Goal: Use online tool/utility: Utilize a website feature to perform a specific function

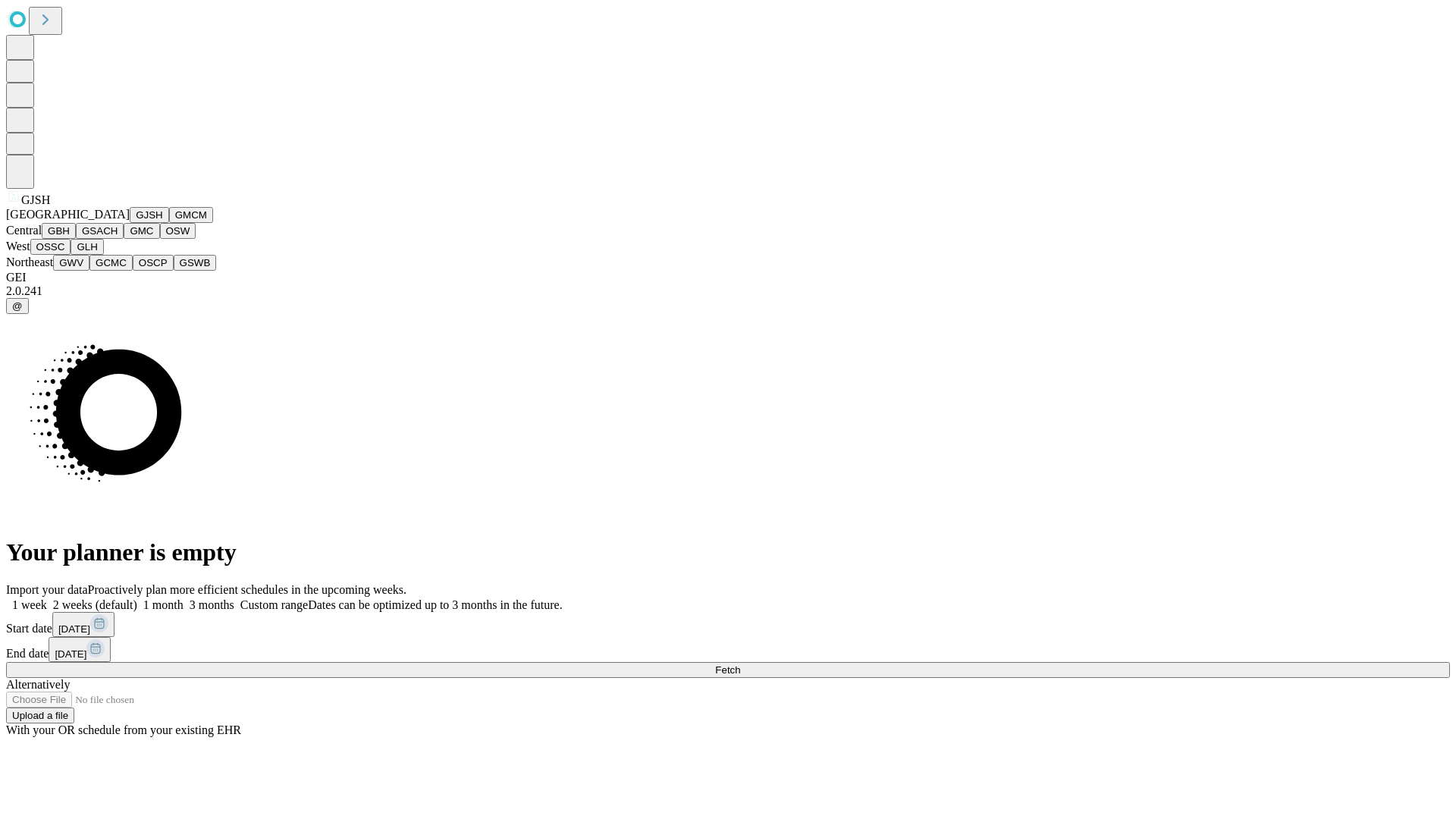
click at [129, 223] on button "GJSH" at bounding box center [149, 215] width 39 height 16
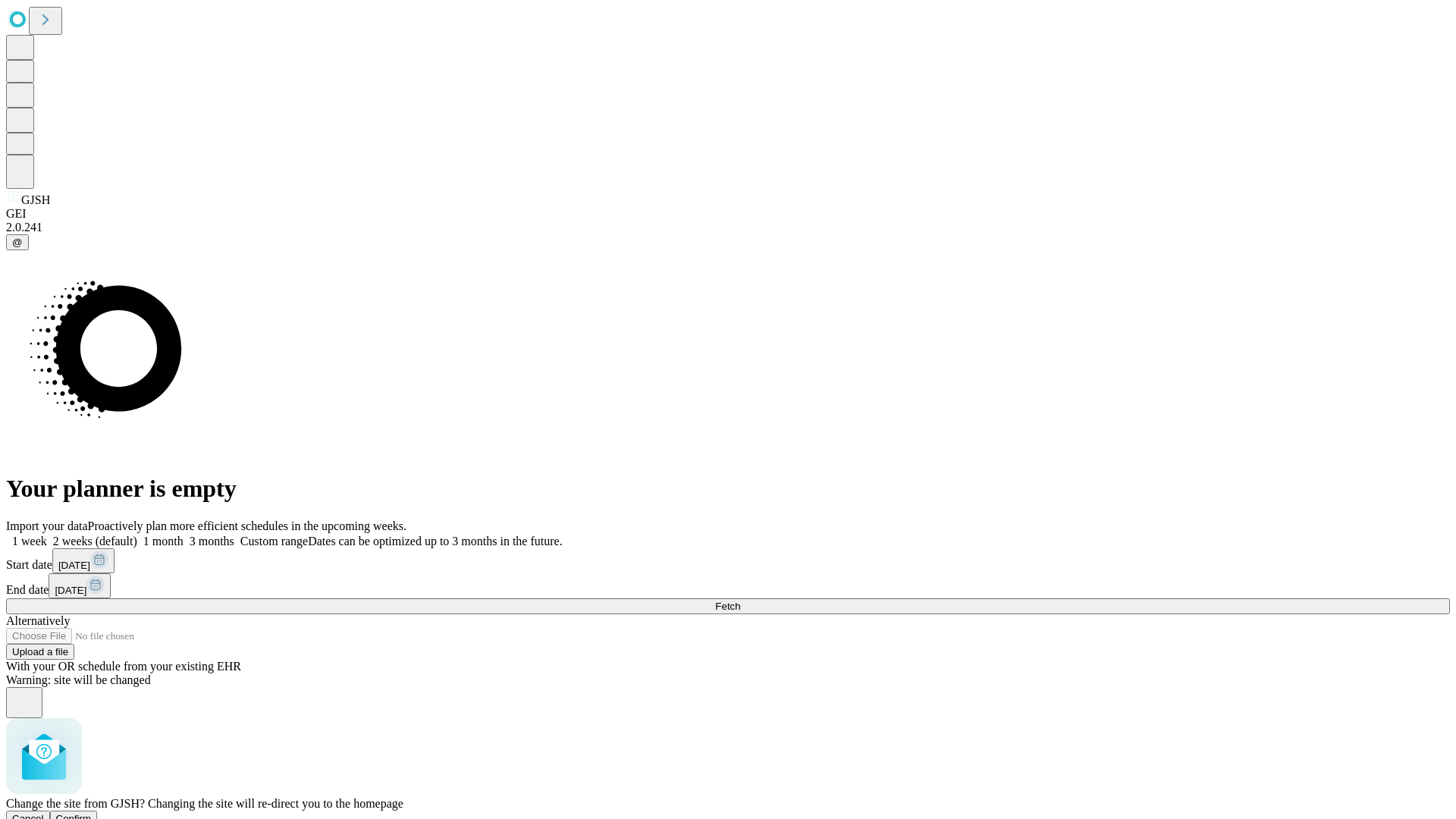
click at [92, 813] on span "Confirm" at bounding box center [74, 819] width 36 height 11
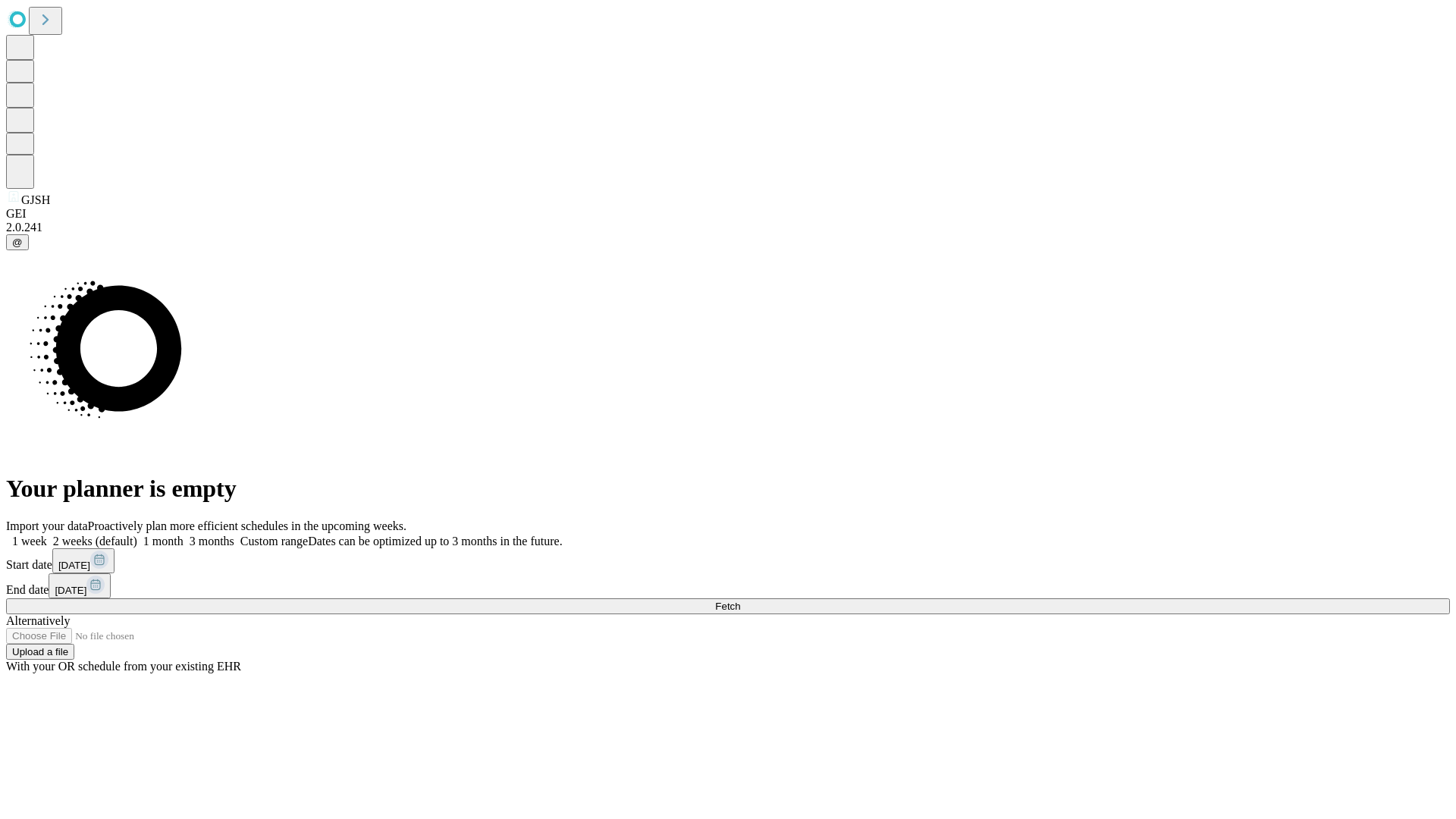
click at [183, 535] on label "1 month" at bounding box center [160, 541] width 46 height 13
click at [740, 601] on span "Fetch" at bounding box center [727, 607] width 25 height 11
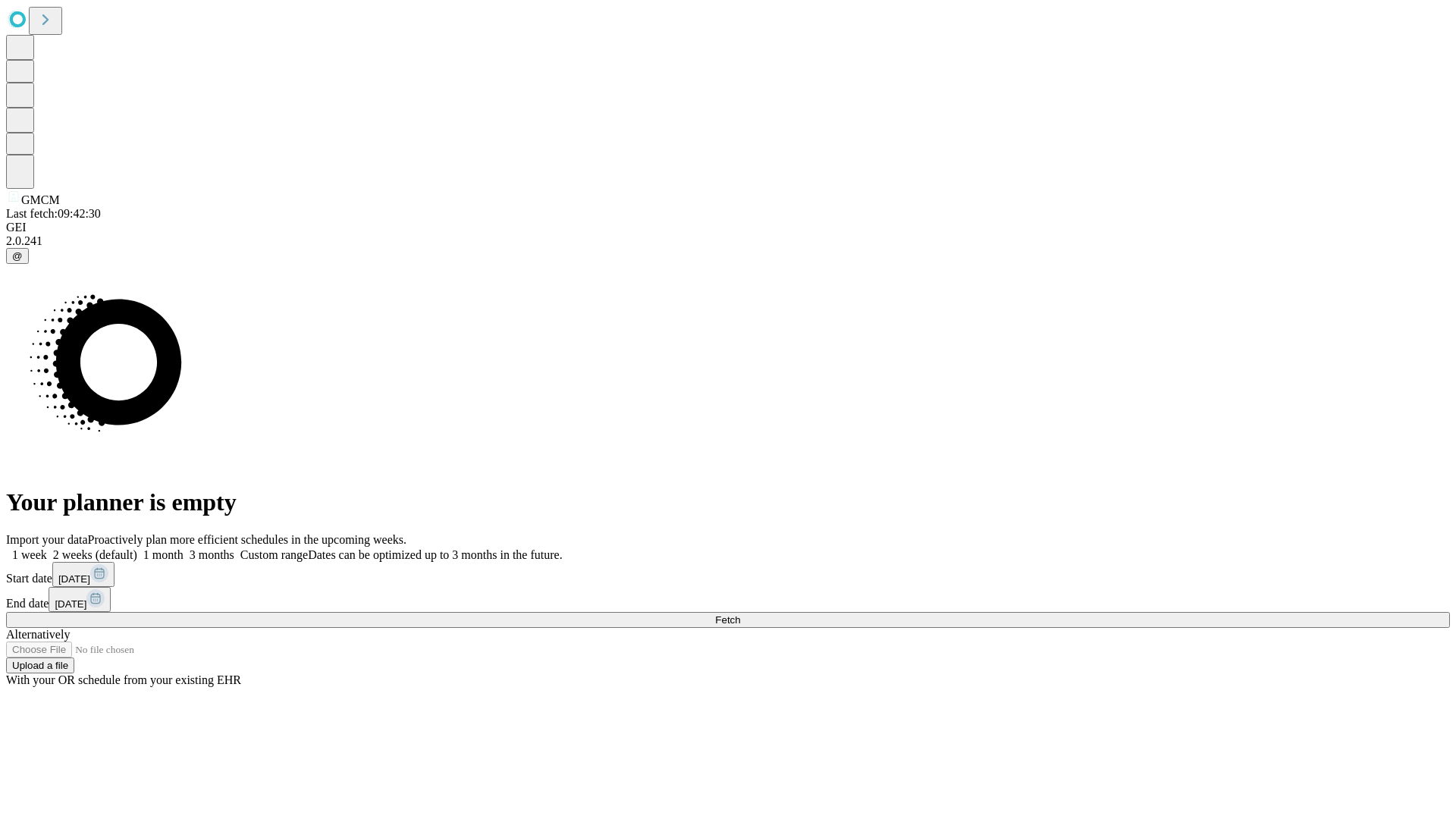
click at [740, 614] on span "Fetch" at bounding box center [727, 620] width 25 height 11
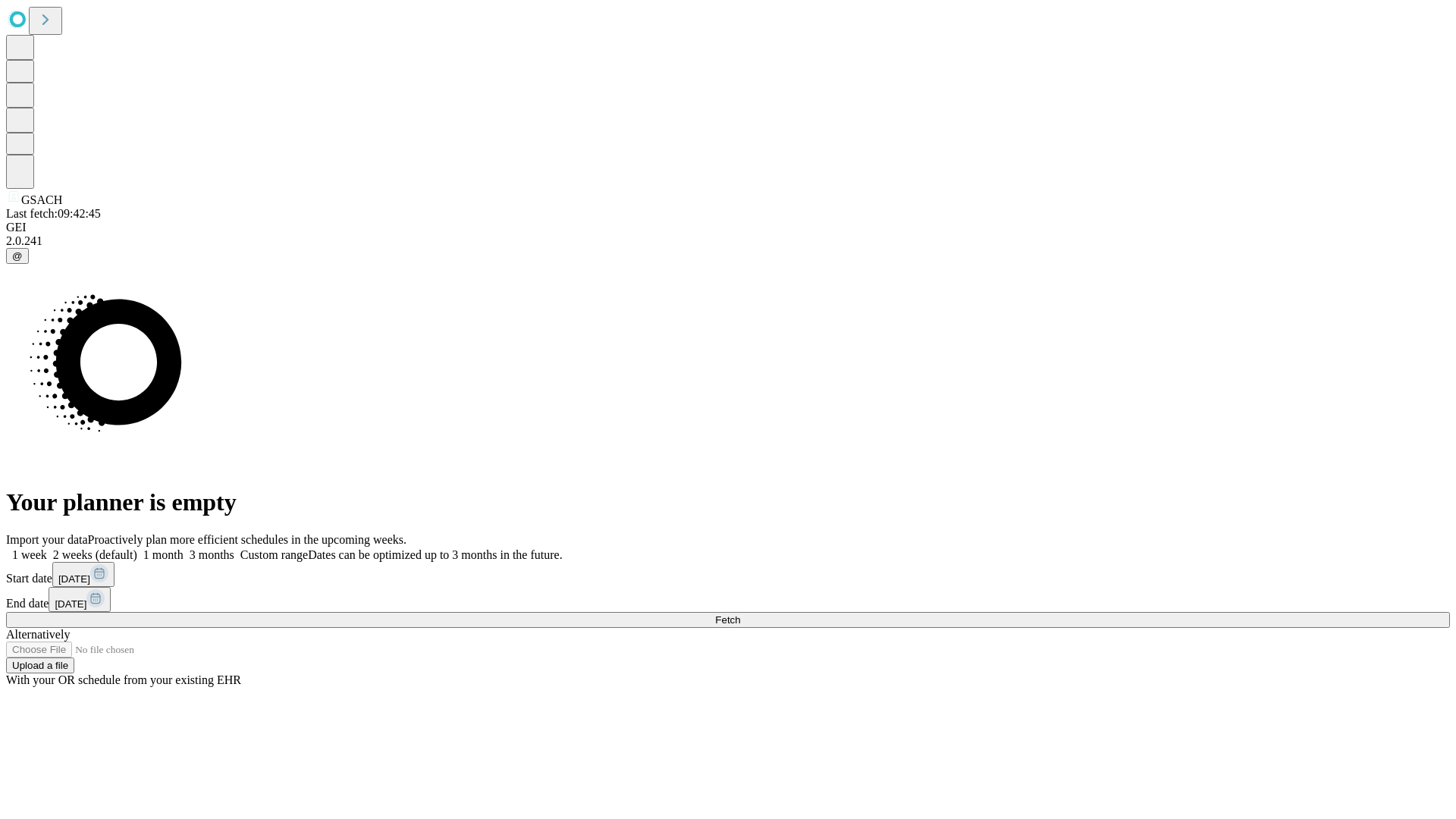
click at [183, 548] on label "1 month" at bounding box center [160, 554] width 46 height 13
click at [740, 614] on span "Fetch" at bounding box center [727, 620] width 25 height 11
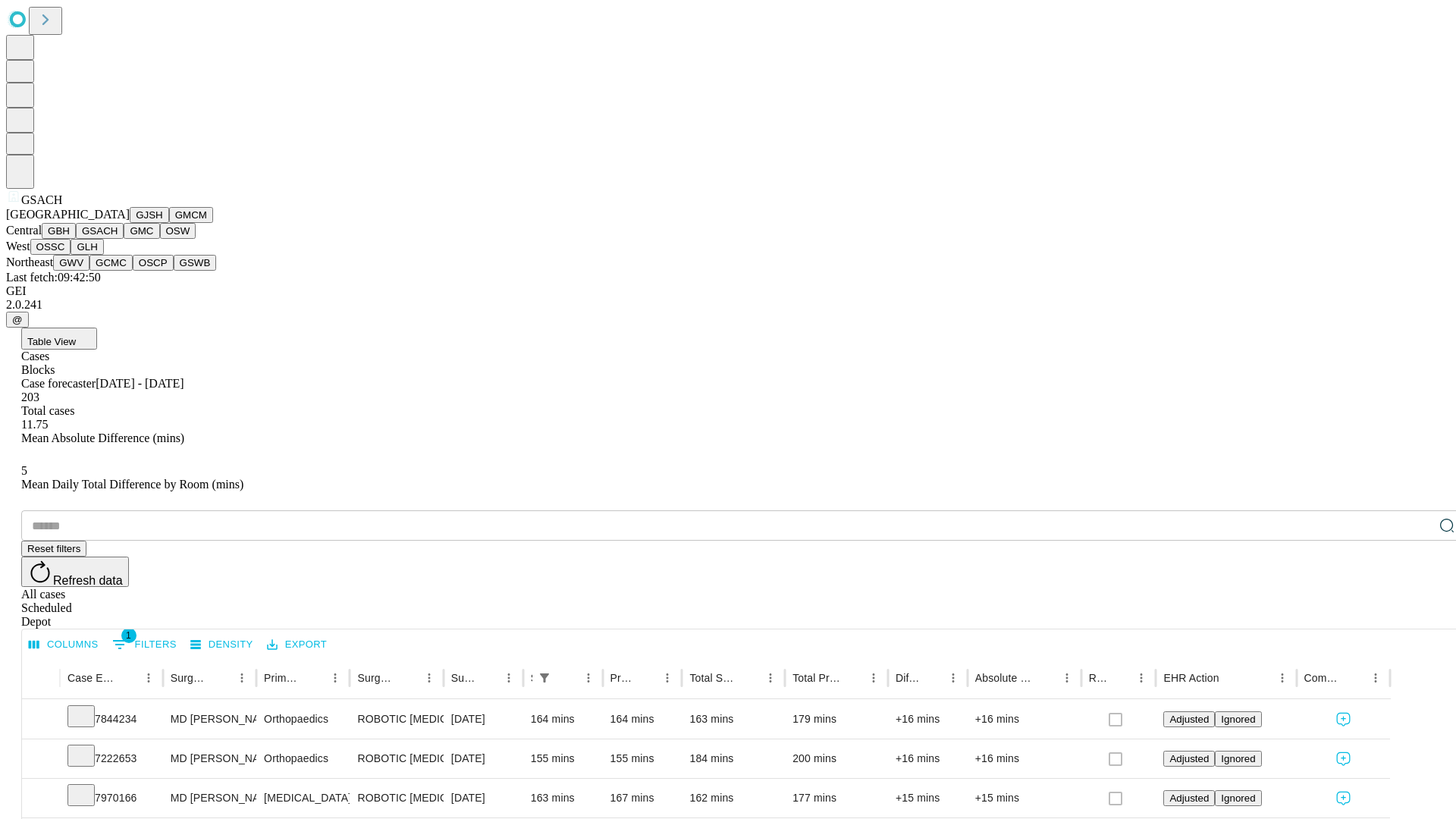
click at [124, 239] on button "GMC" at bounding box center [142, 231] width 36 height 16
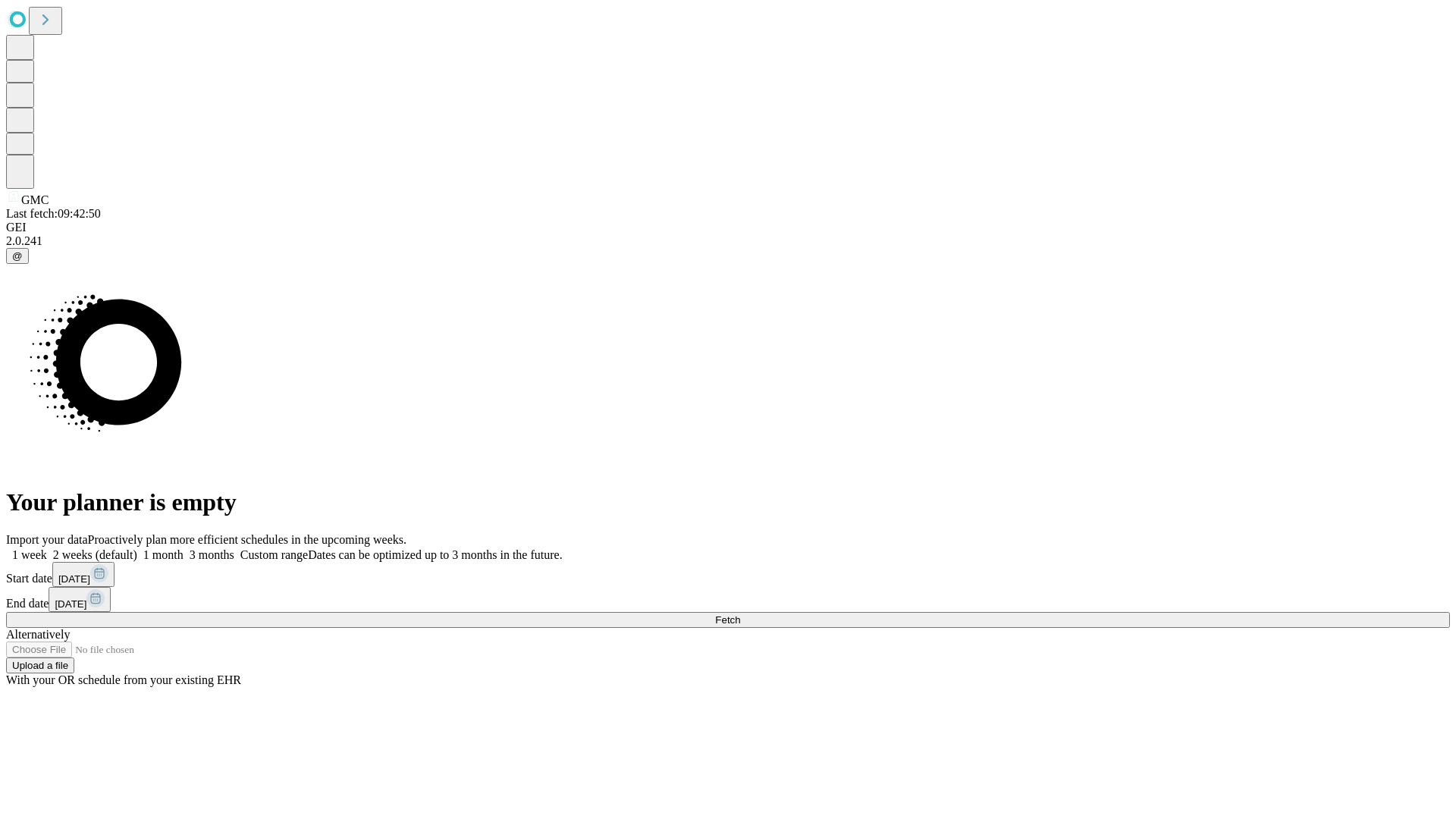
click at [183, 548] on label "1 month" at bounding box center [160, 554] width 46 height 13
click at [740, 614] on span "Fetch" at bounding box center [727, 620] width 25 height 11
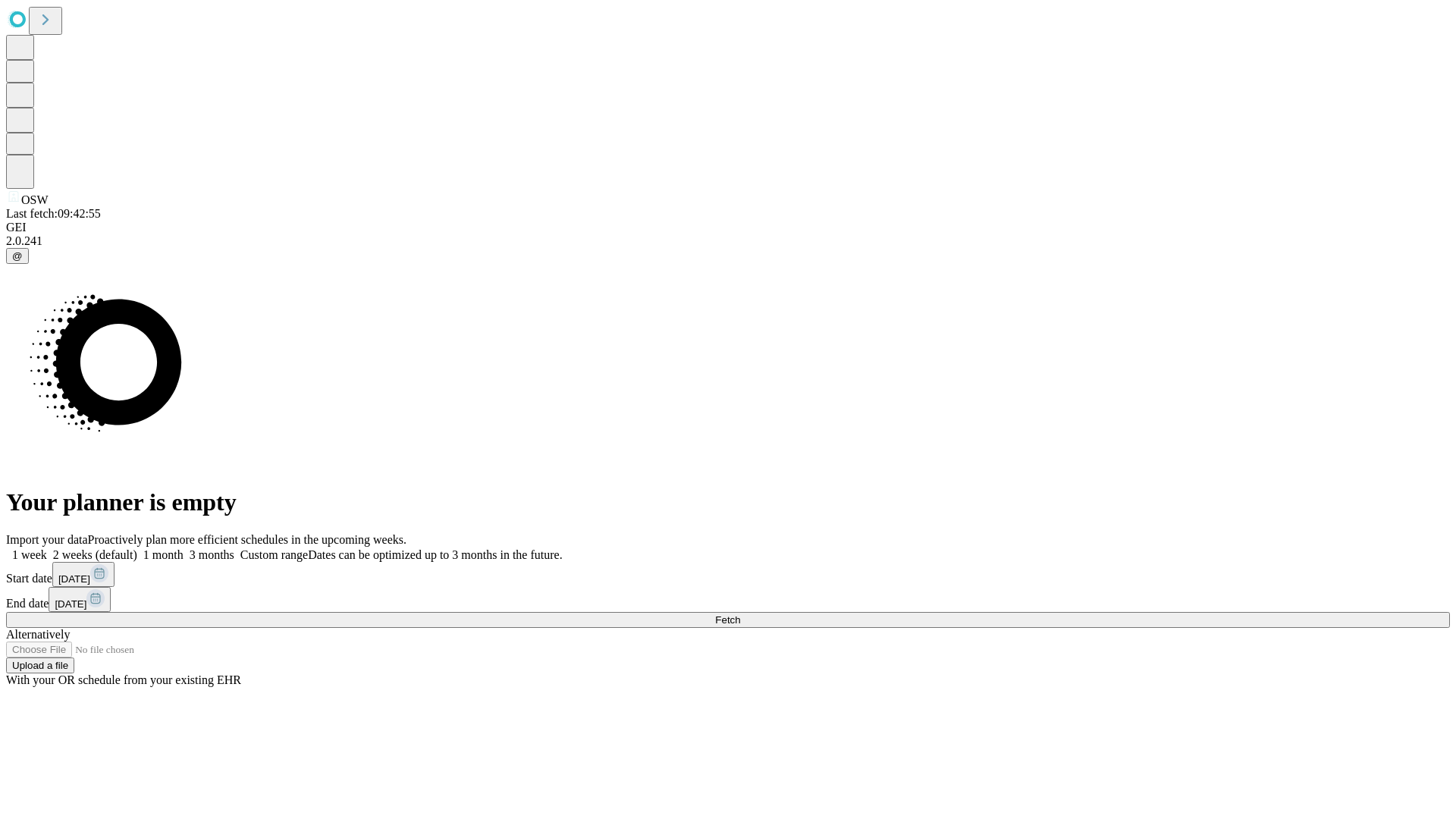
click at [183, 548] on label "1 month" at bounding box center [160, 554] width 46 height 13
click at [740, 614] on span "Fetch" at bounding box center [727, 620] width 25 height 11
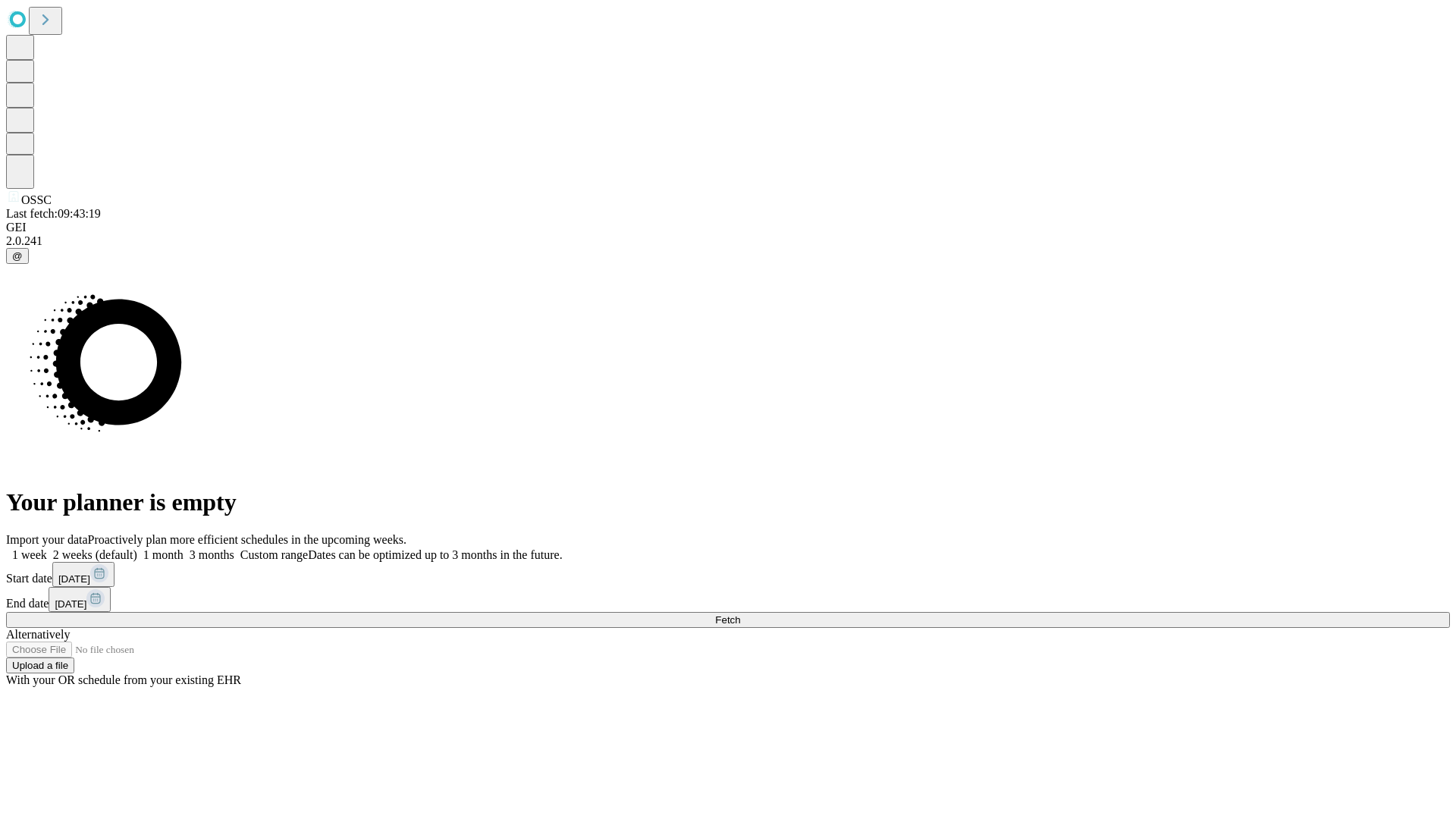
click at [183, 548] on label "1 month" at bounding box center [160, 554] width 46 height 13
click at [740, 614] on span "Fetch" at bounding box center [727, 620] width 25 height 11
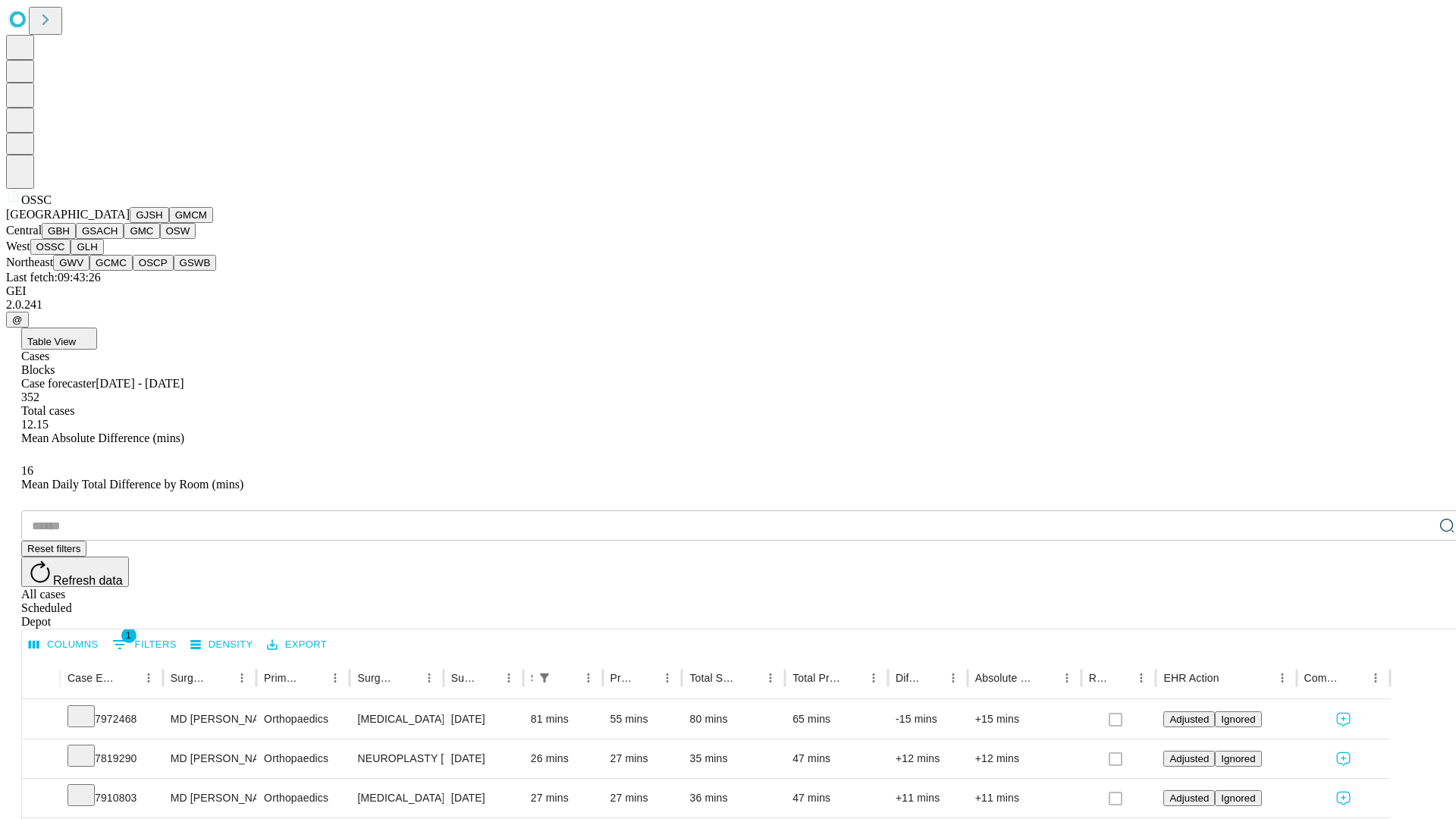
click at [103, 255] on button "GLH" at bounding box center [87, 247] width 33 height 16
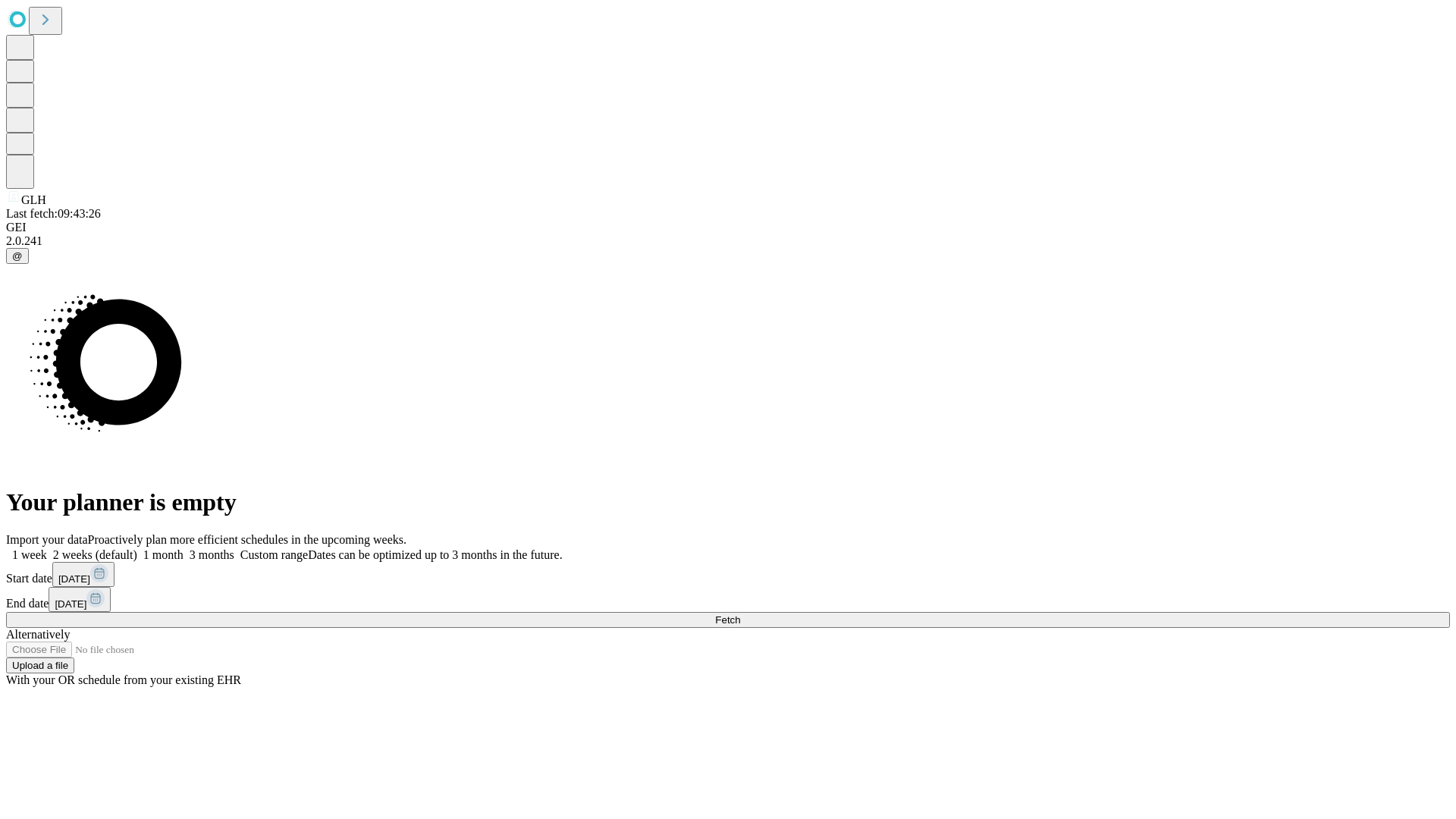
click at [183, 548] on label "1 month" at bounding box center [160, 554] width 46 height 13
click at [740, 614] on span "Fetch" at bounding box center [727, 620] width 25 height 11
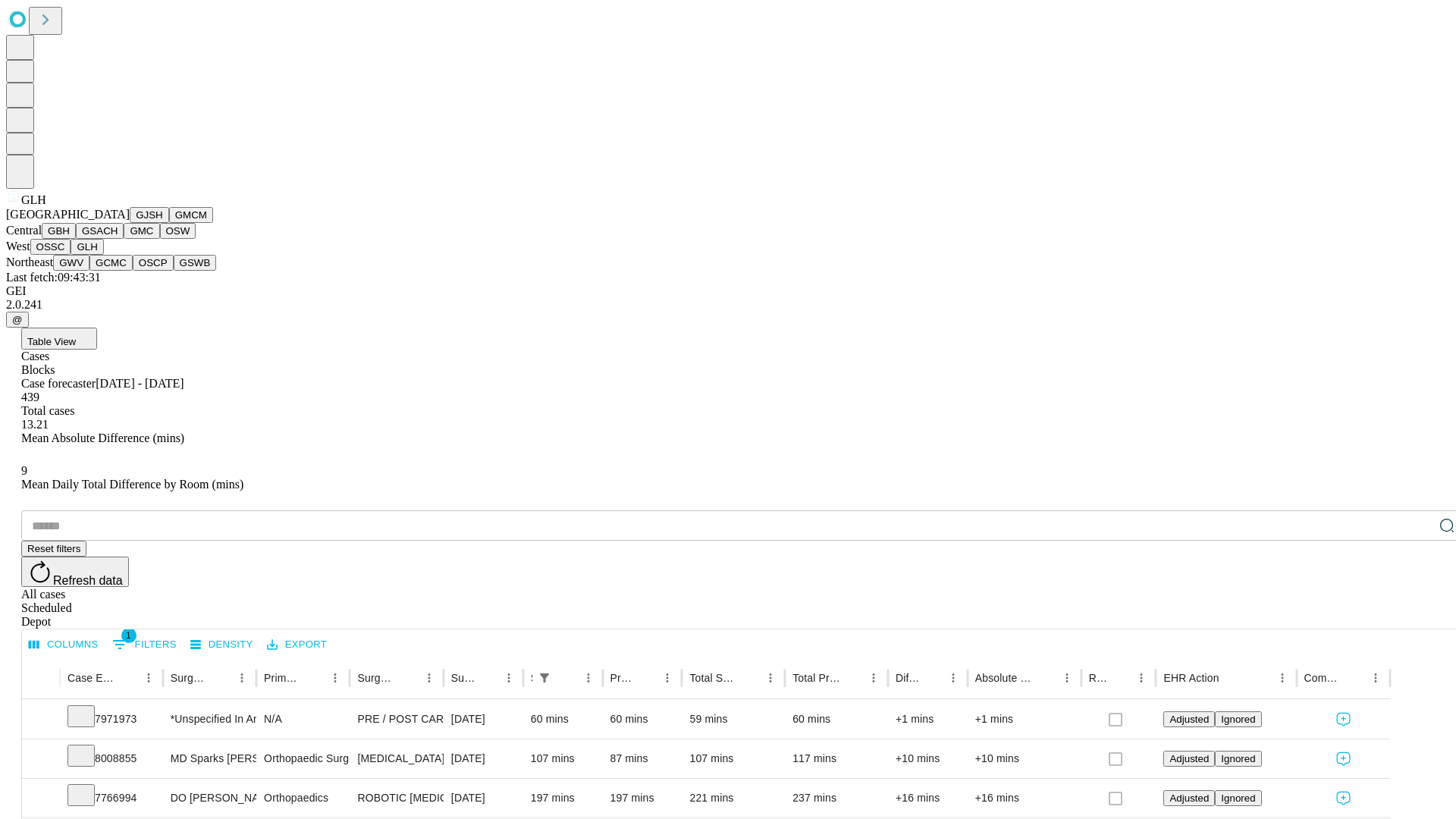
click at [90, 271] on button "GWV" at bounding box center [71, 263] width 37 height 16
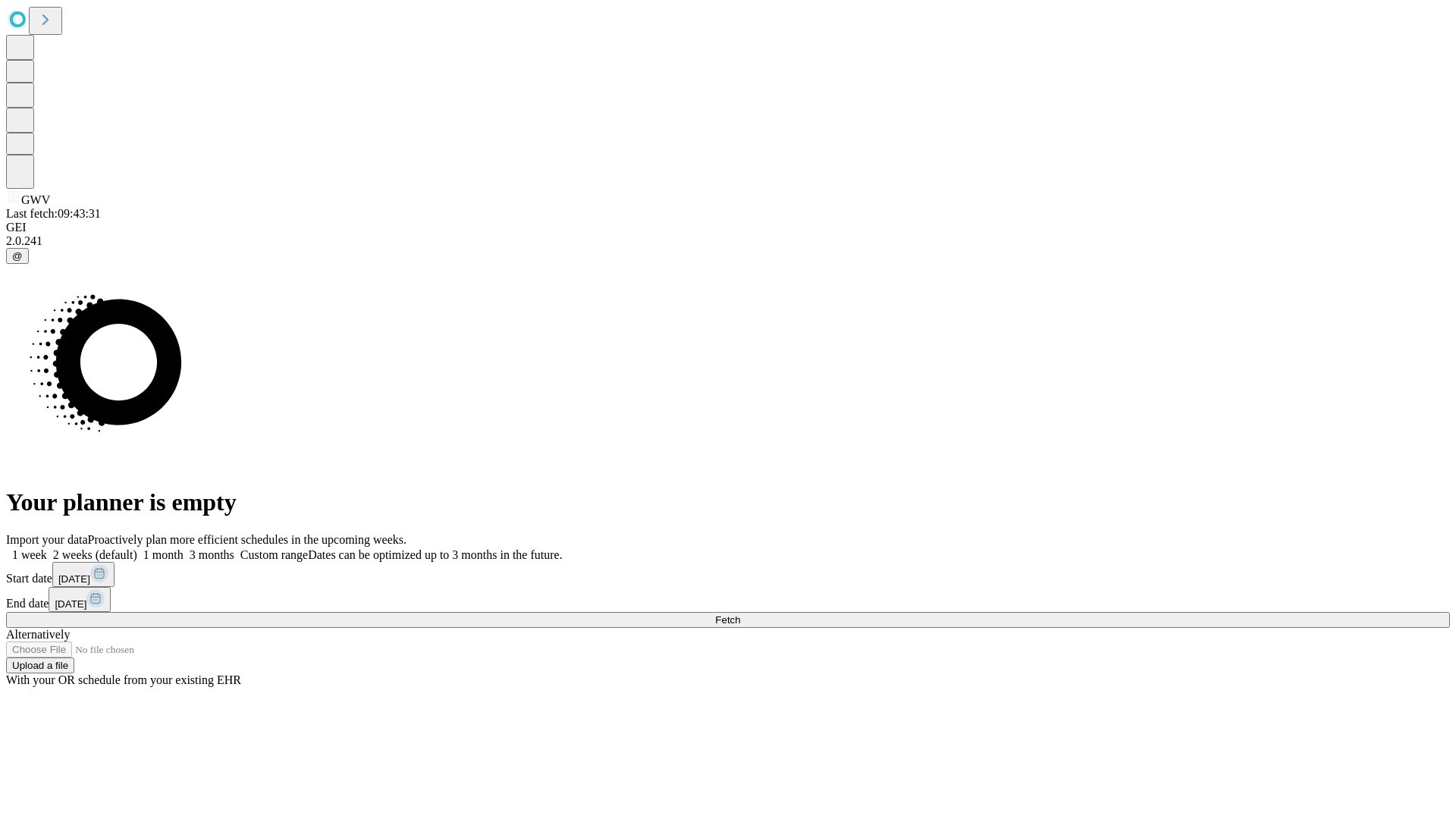
click at [183, 548] on label "1 month" at bounding box center [160, 554] width 46 height 13
click at [740, 614] on span "Fetch" at bounding box center [727, 620] width 25 height 11
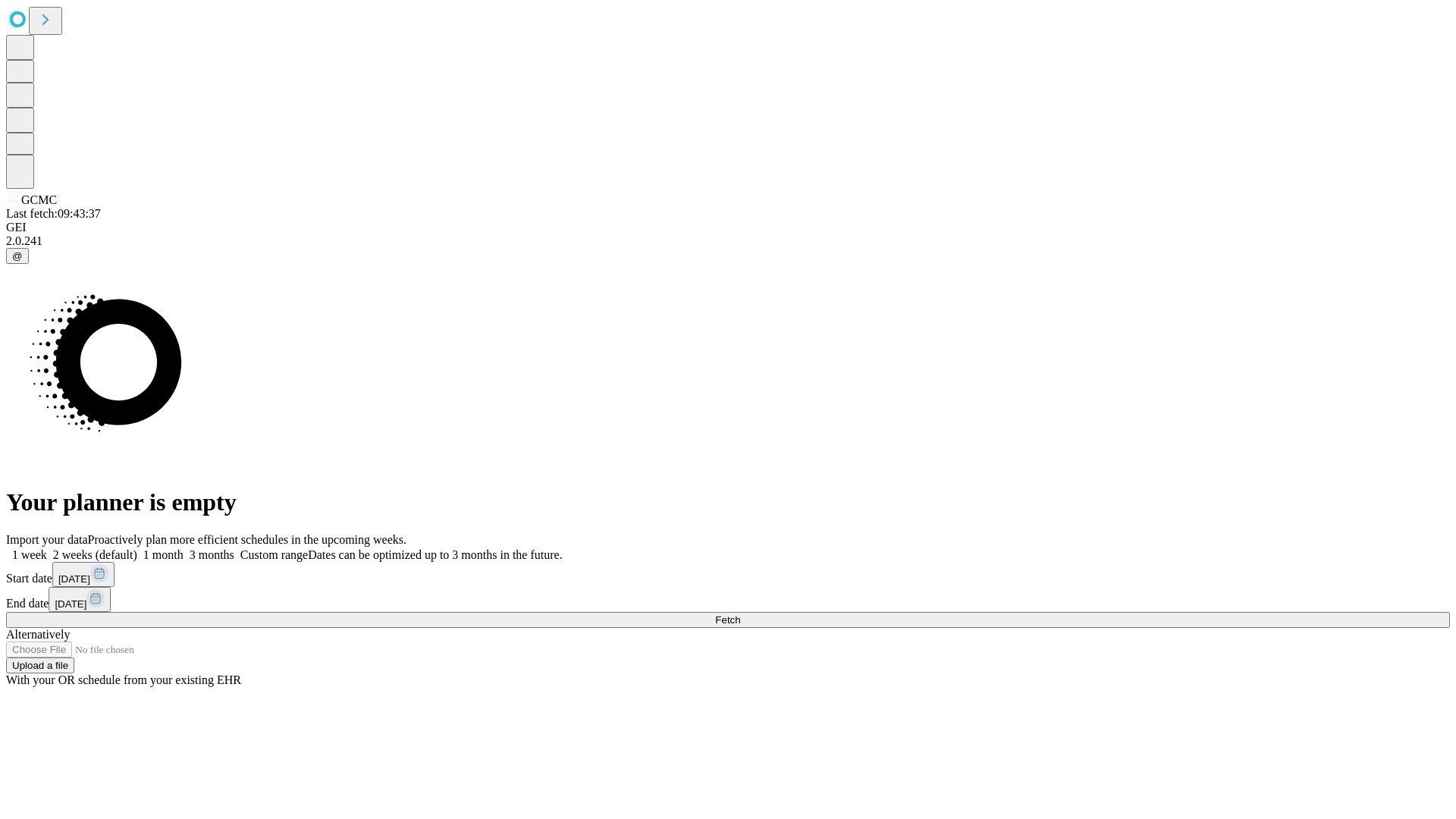
click at [183, 548] on label "1 month" at bounding box center [160, 554] width 46 height 13
click at [740, 614] on span "Fetch" at bounding box center [727, 620] width 25 height 11
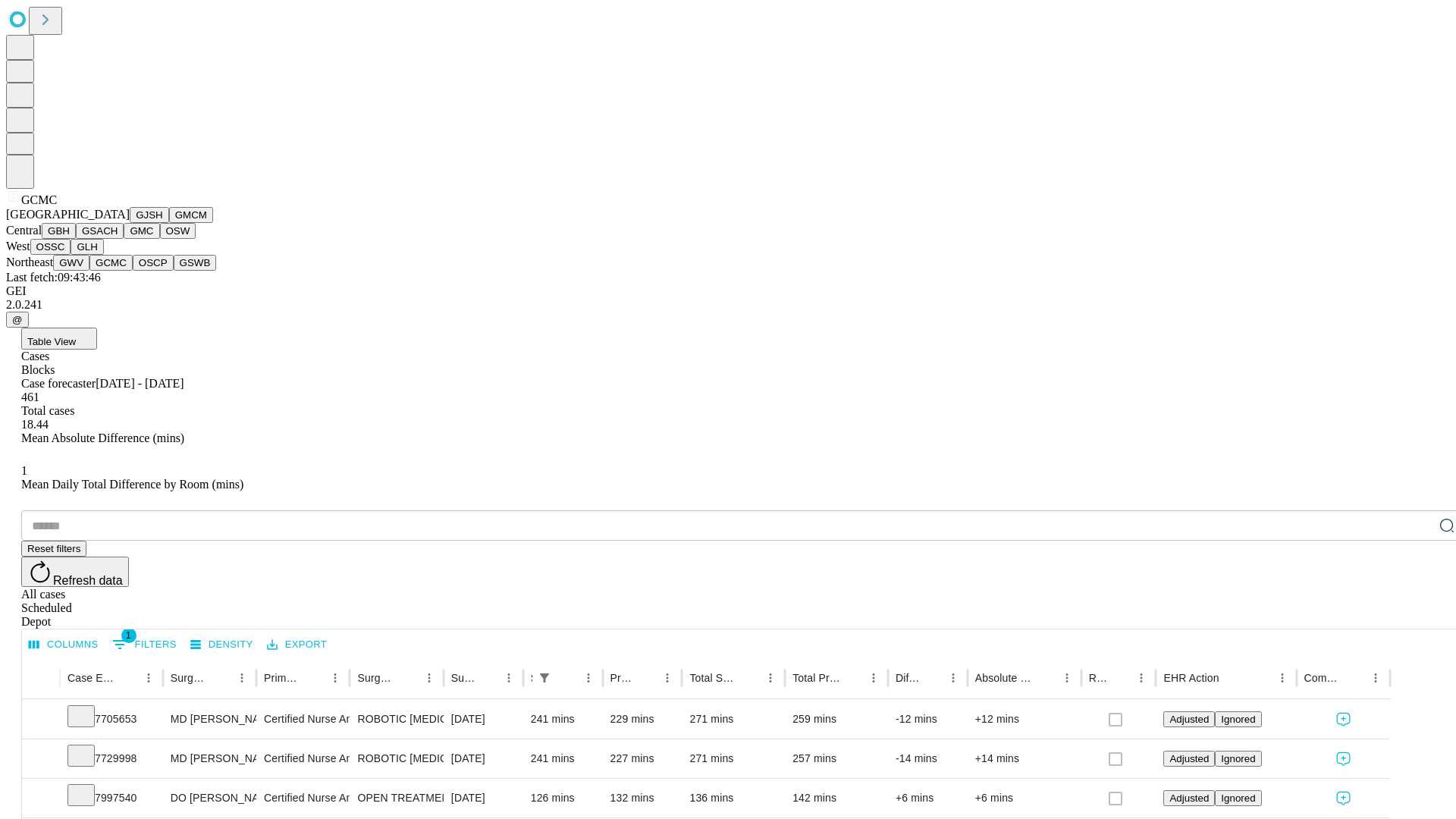
click at [133, 271] on button "OSCP" at bounding box center [153, 263] width 41 height 16
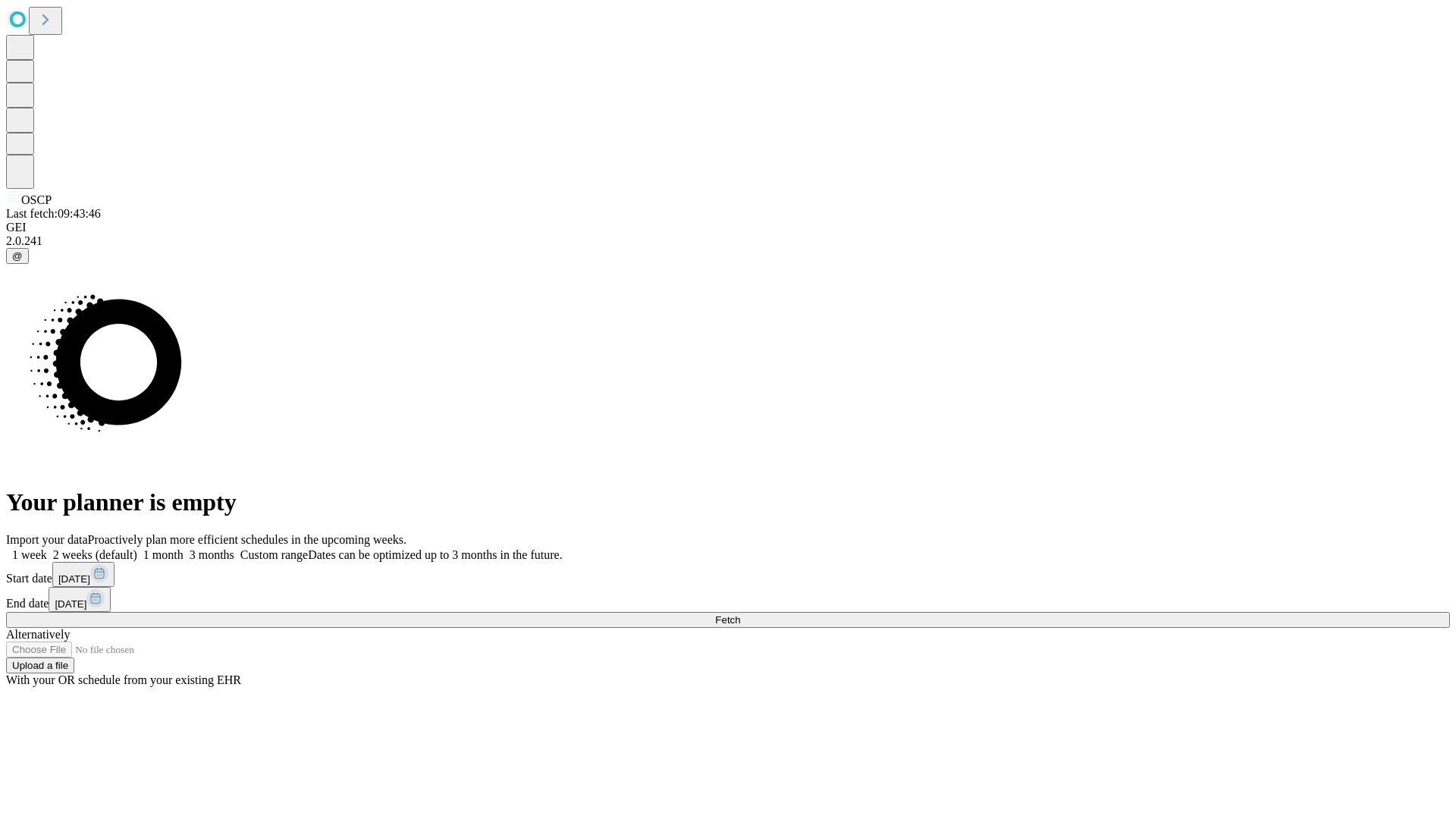
click at [183, 548] on label "1 month" at bounding box center [160, 554] width 46 height 13
click at [740, 614] on span "Fetch" at bounding box center [727, 620] width 25 height 11
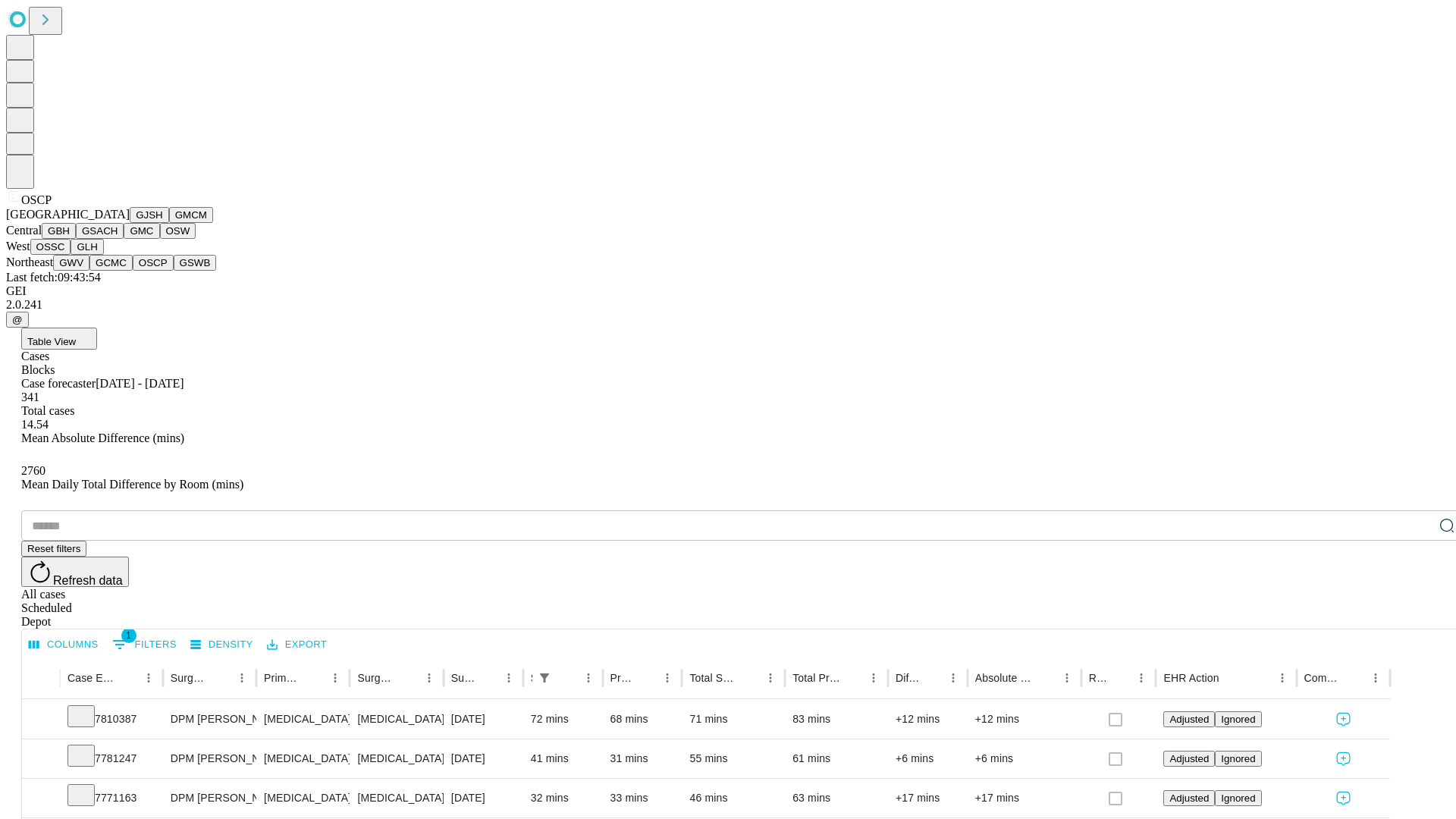
click at [173, 271] on button "GSWB" at bounding box center [195, 263] width 43 height 16
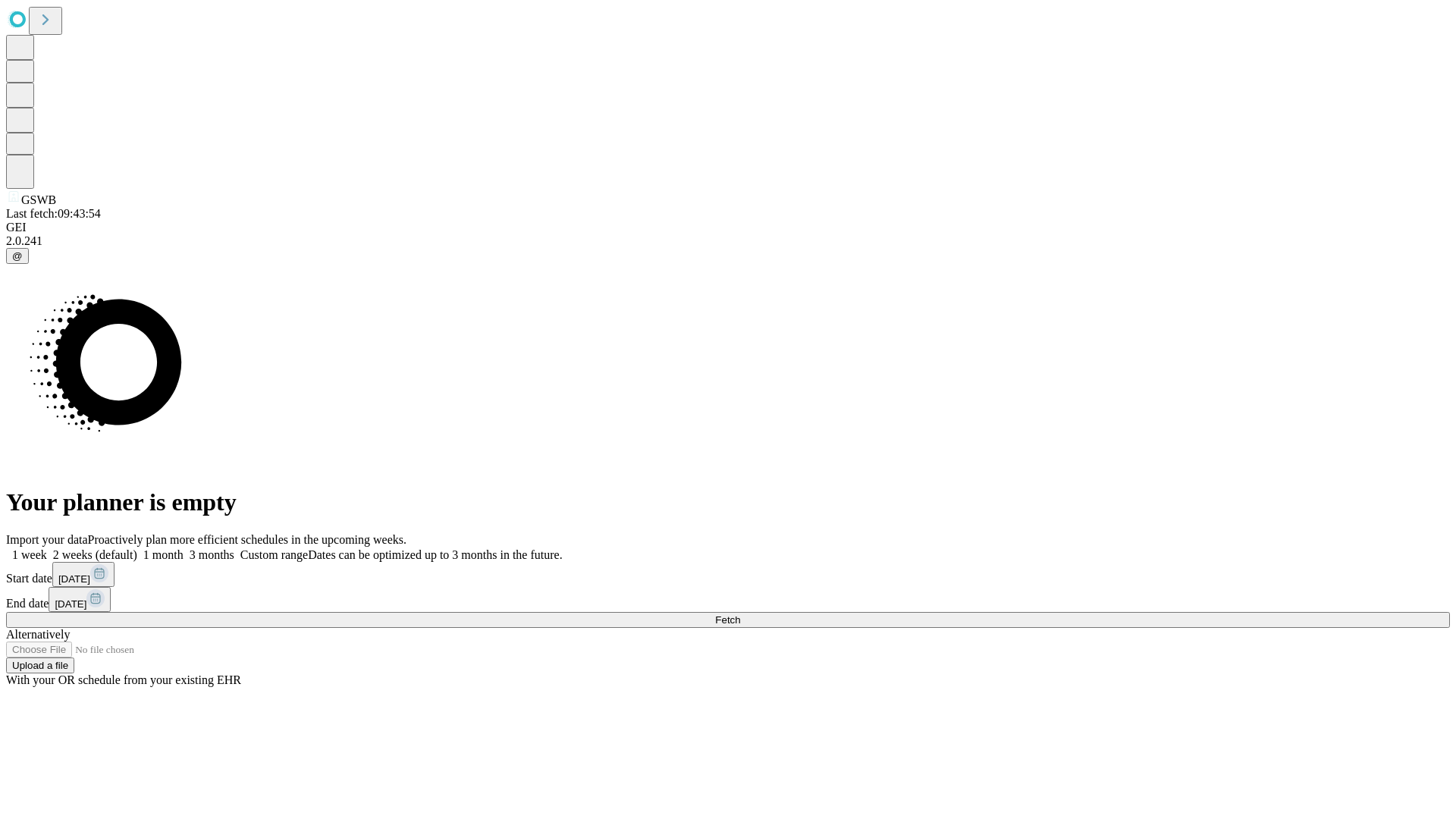
click at [183, 548] on label "1 month" at bounding box center [160, 554] width 46 height 13
click at [740, 614] on span "Fetch" at bounding box center [727, 620] width 25 height 11
